Goal: Transaction & Acquisition: Book appointment/travel/reservation

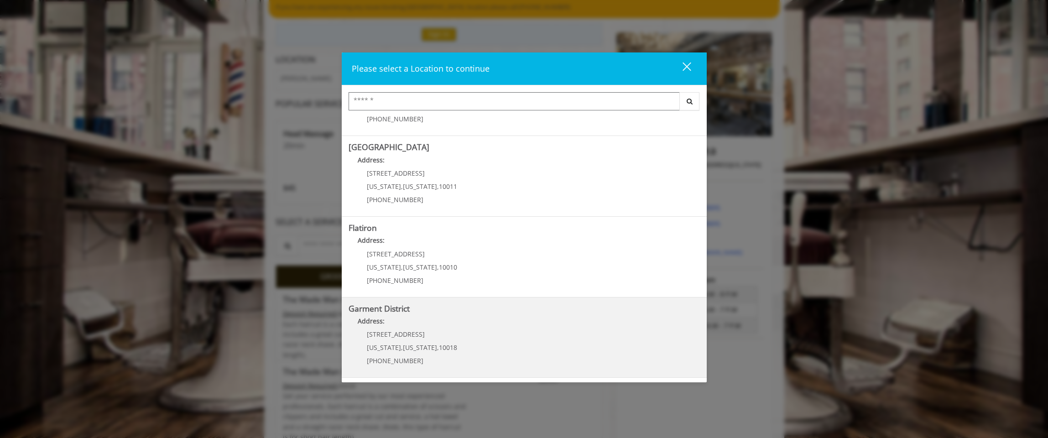
scroll to position [91, 0]
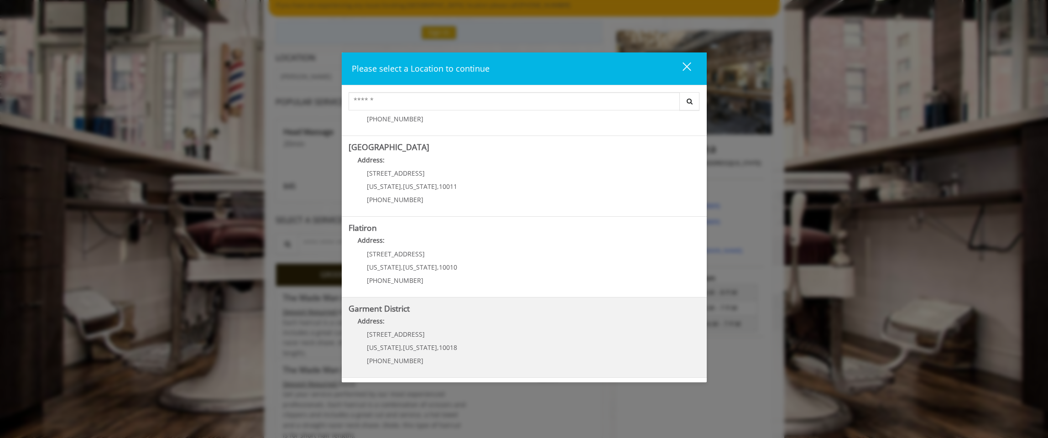
click at [386, 319] on District "Address:" at bounding box center [524, 323] width 351 height 15
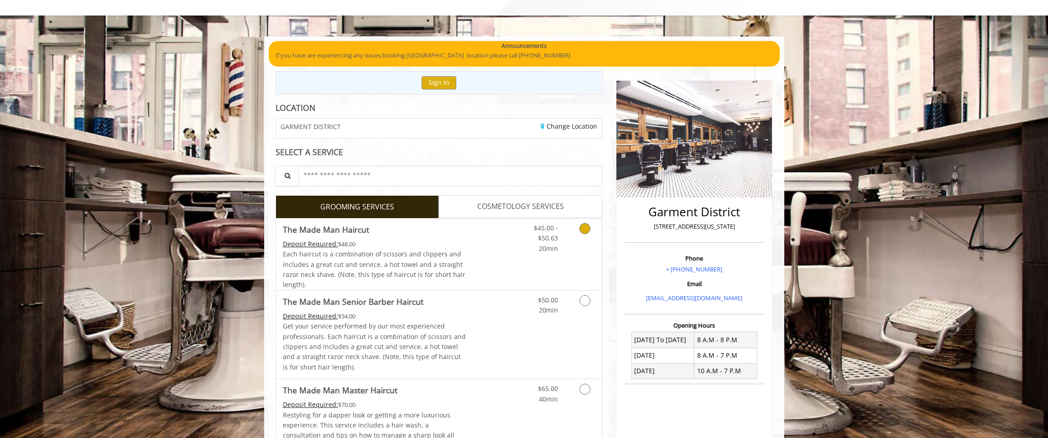
scroll to position [91, 0]
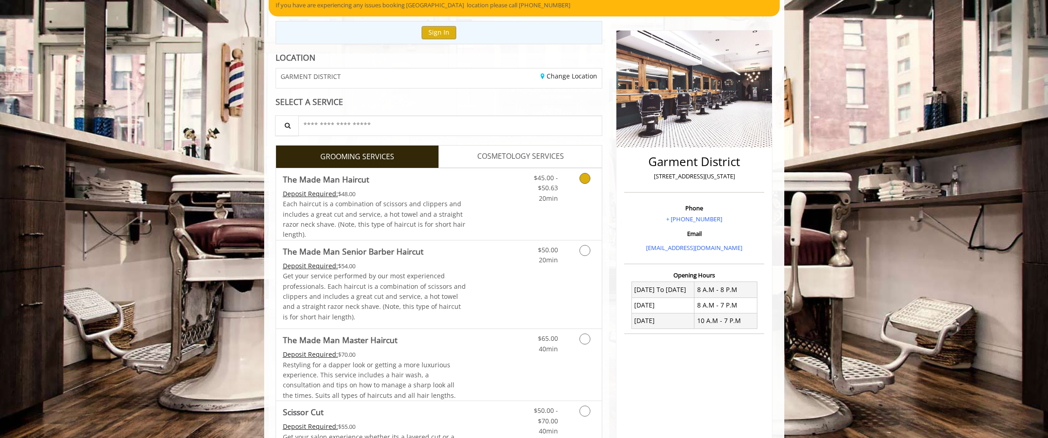
click at [585, 180] on icon "Grooming services" at bounding box center [585, 178] width 11 height 11
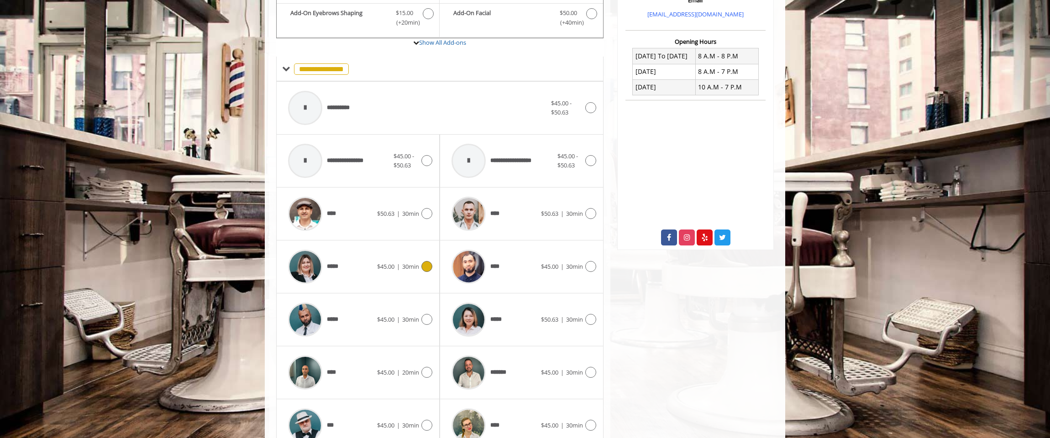
scroll to position [371, 0]
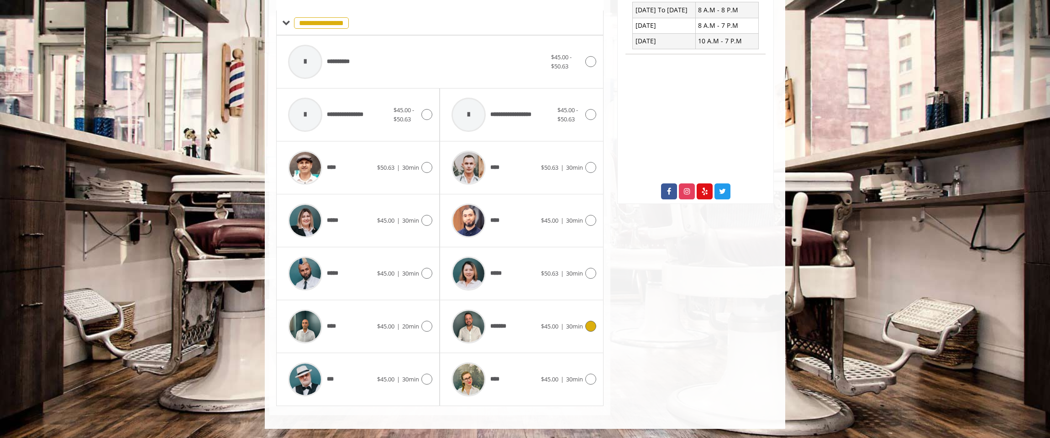
click at [590, 325] on icon at bounding box center [590, 326] width 11 height 11
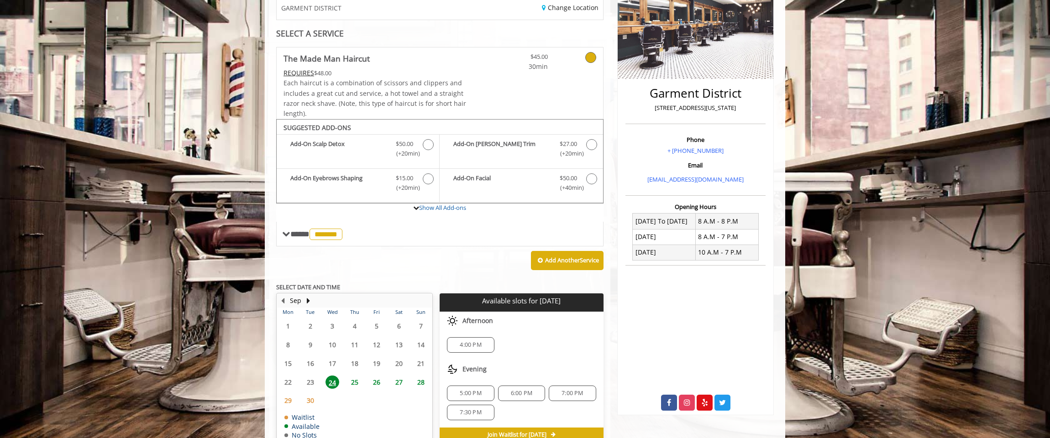
scroll to position [209, 0]
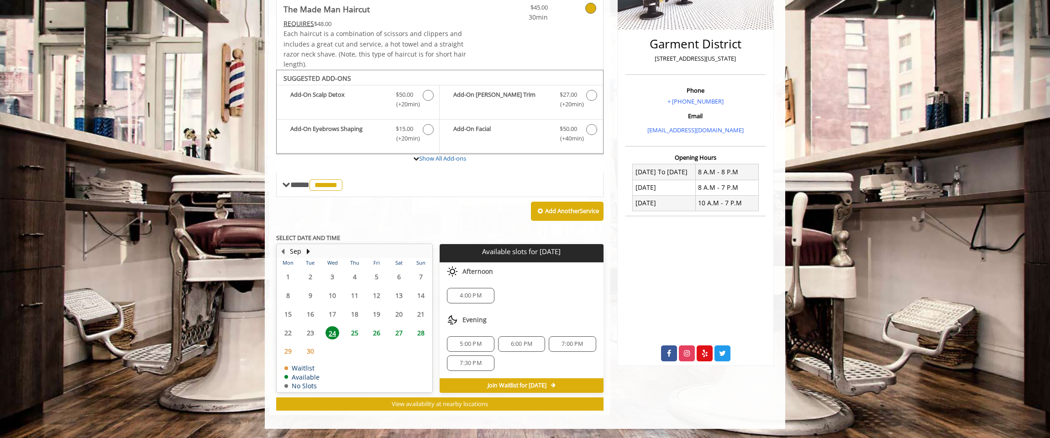
click at [528, 344] on span "6:00 PM" at bounding box center [521, 343] width 21 height 7
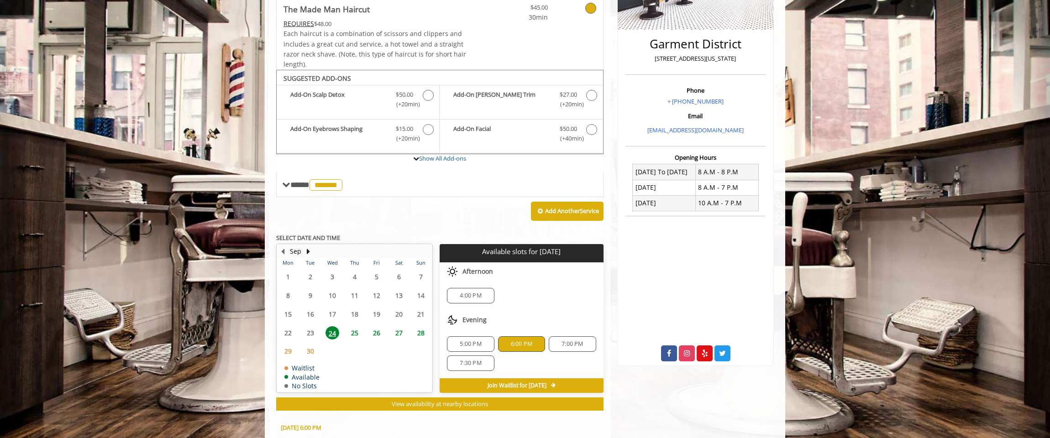
scroll to position [374, 0]
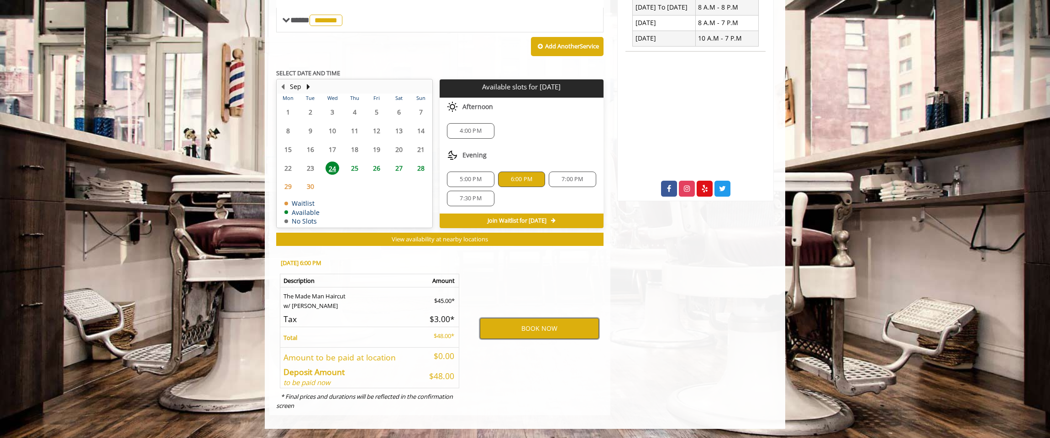
click at [535, 331] on button "BOOK NOW" at bounding box center [539, 328] width 119 height 21
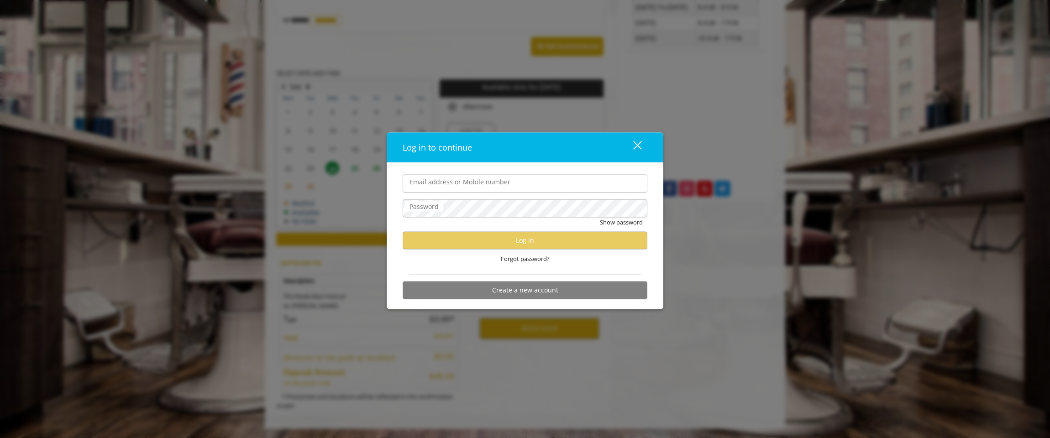
type input "**********"
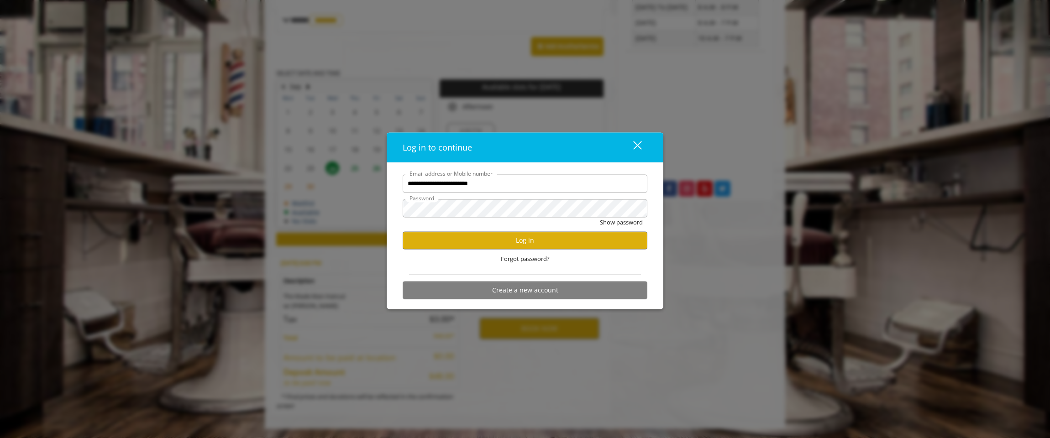
scroll to position [0, 0]
click at [527, 235] on button "Log in" at bounding box center [524, 240] width 245 height 18
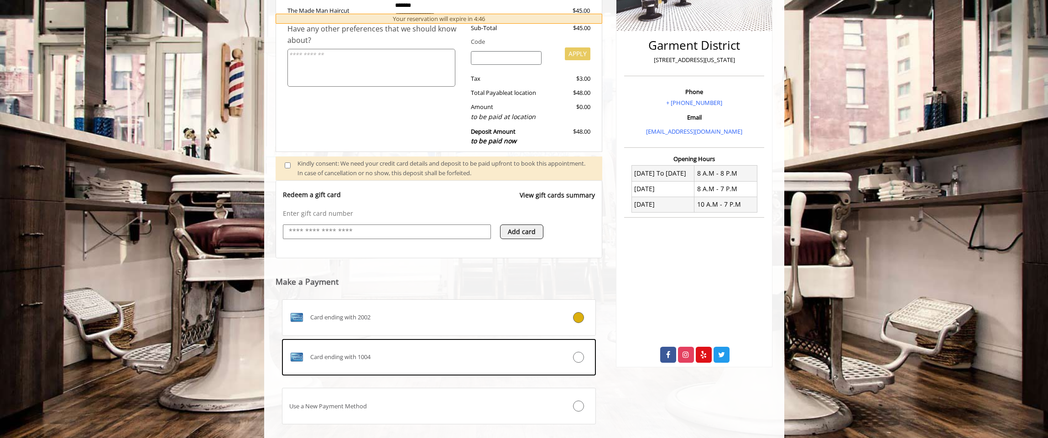
scroll to position [258, 0]
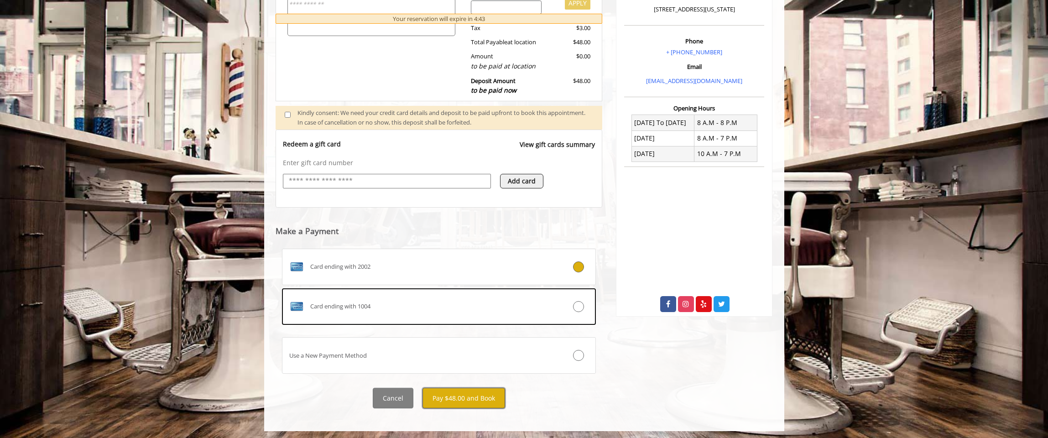
click at [442, 397] on button "Pay $48.00 and Book" at bounding box center [464, 398] width 83 height 21
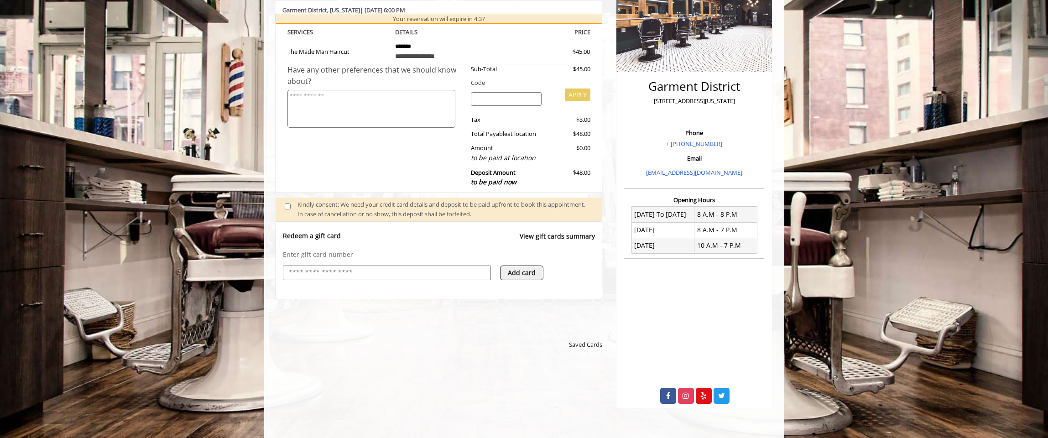
scroll to position [167, 0]
